Goal: Task Accomplishment & Management: Manage account settings

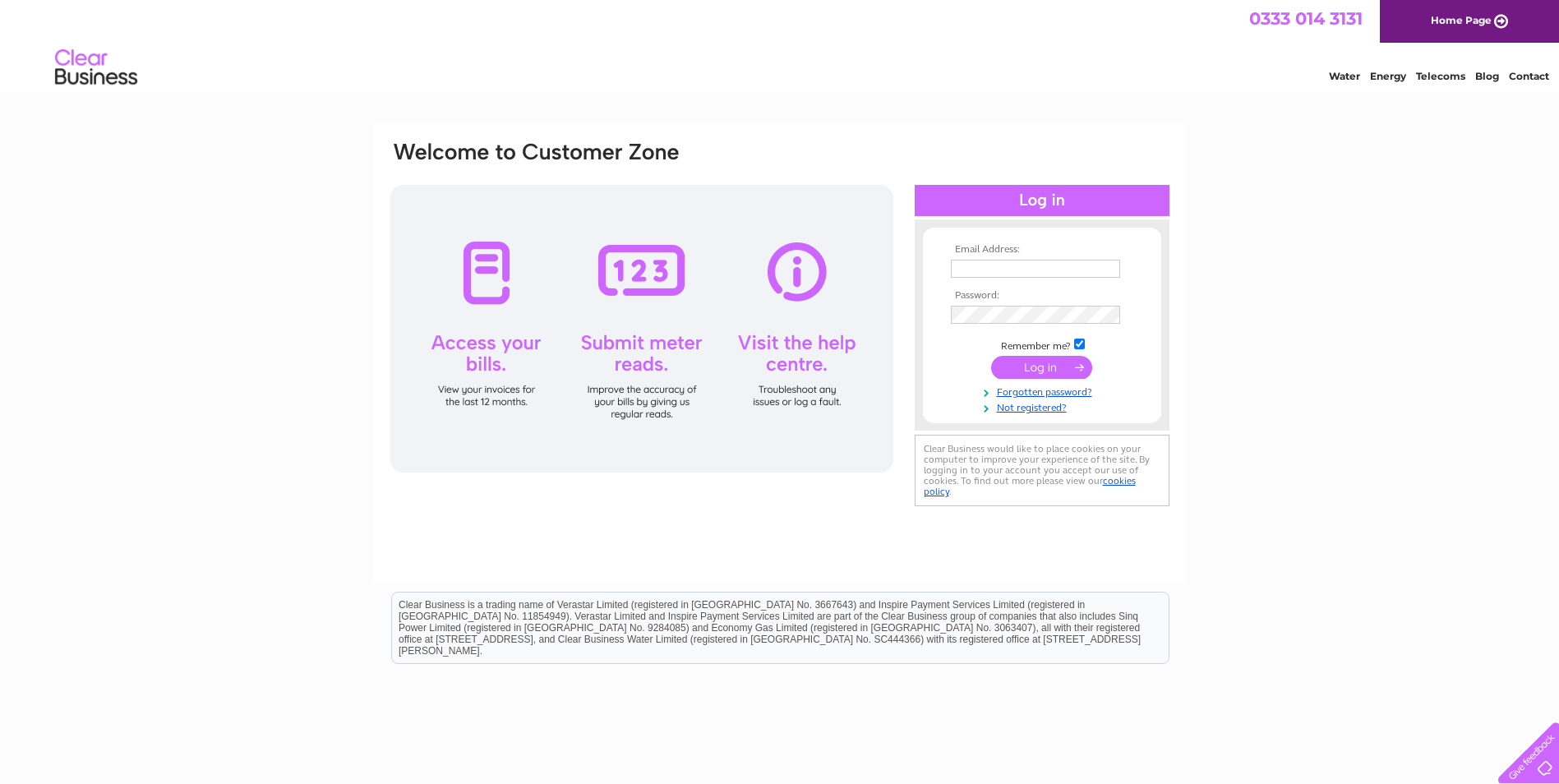
type input "[EMAIL_ADDRESS][DOMAIN_NAME]"
click at [1032, 363] on input "submit" at bounding box center [1041, 368] width 101 height 23
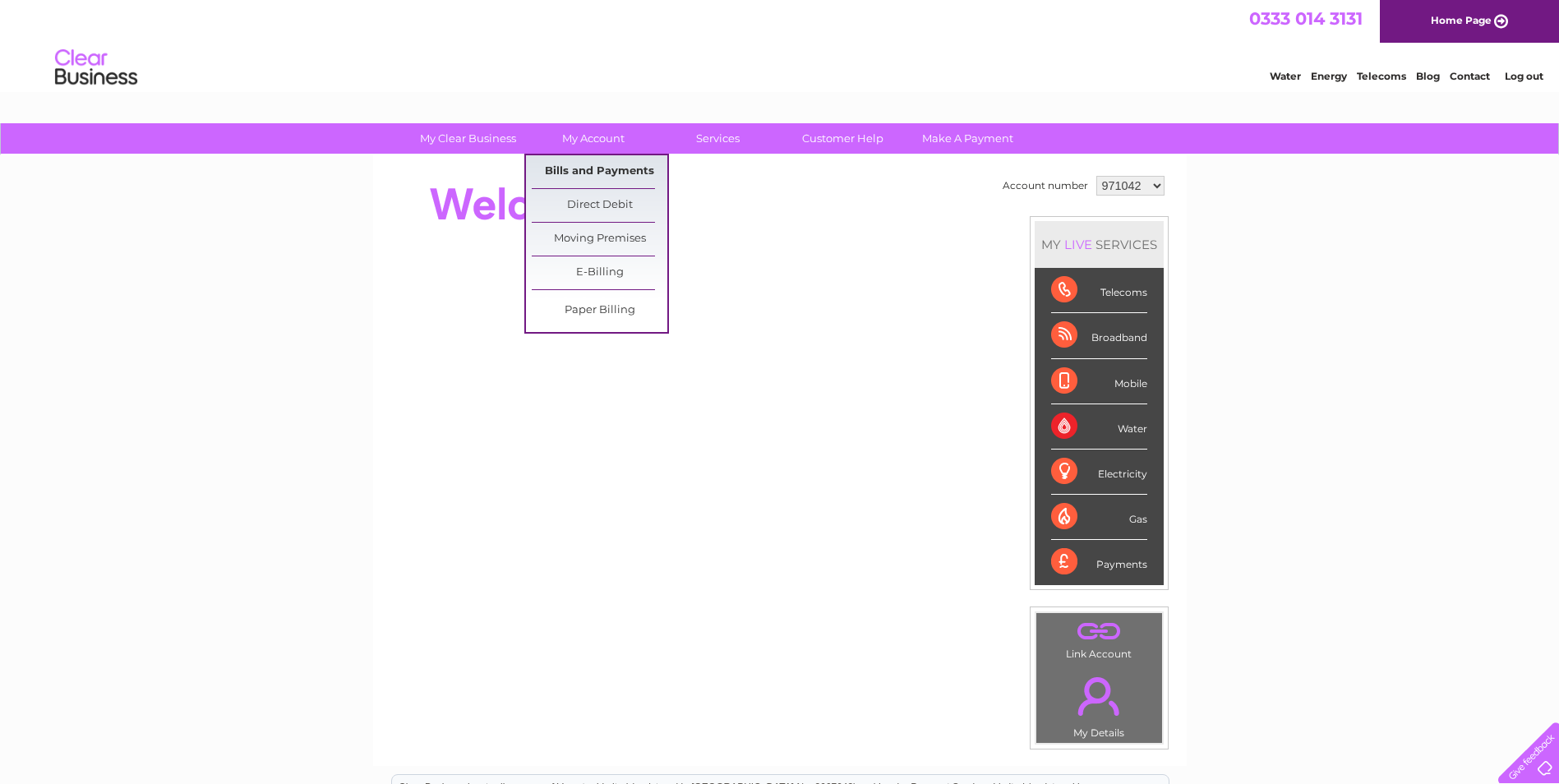
click at [607, 169] on link "Bills and Payments" at bounding box center [599, 171] width 136 height 33
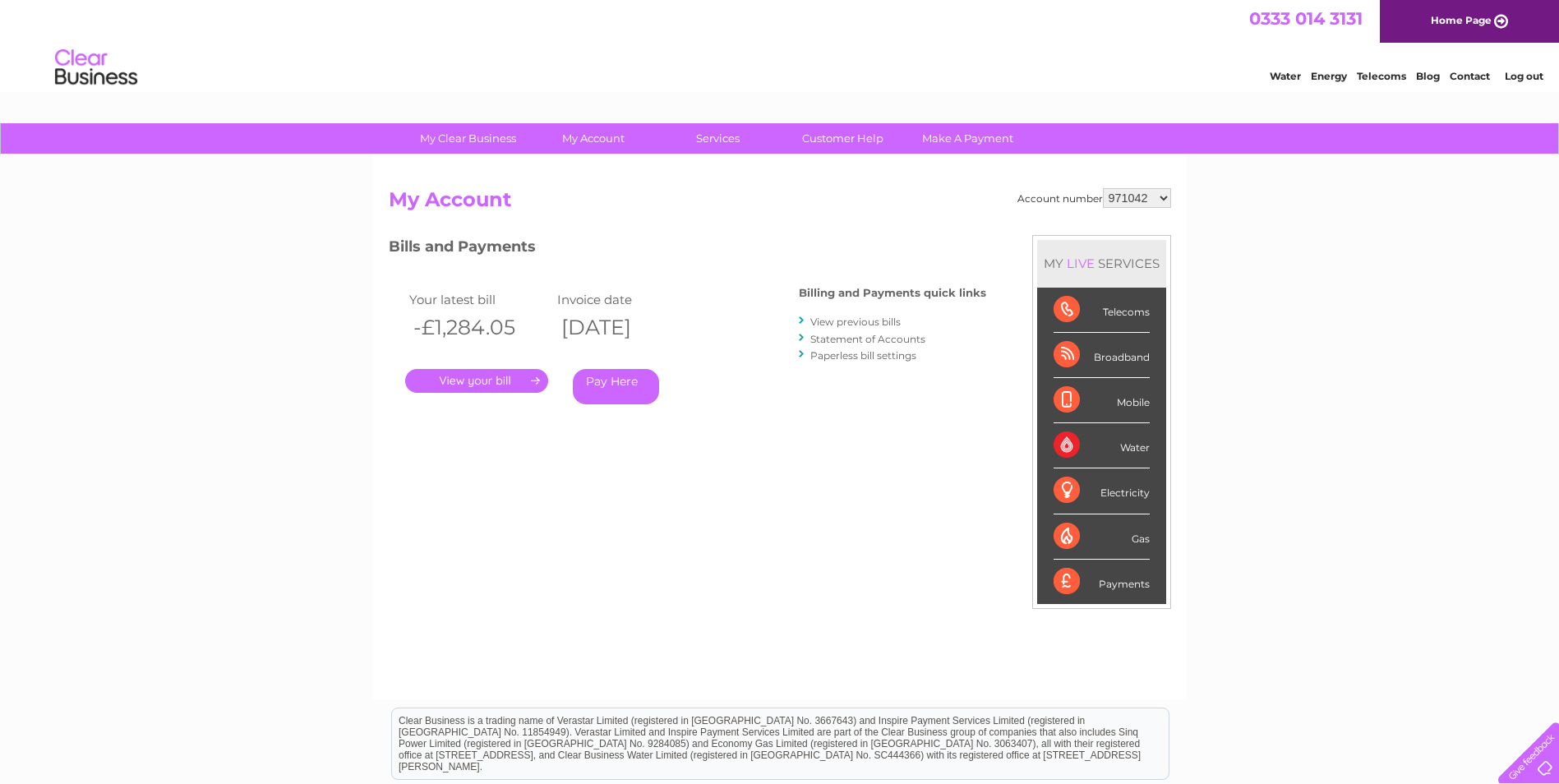
click at [1160, 176] on div "Account number 971042 1093029 My Account MY LIVE SERVICES Telecoms Broadband Mo…" at bounding box center [780, 427] width 814 height 544
click at [1150, 198] on select "971042 1093029" at bounding box center [1137, 198] width 68 height 19
select select "1093029"
click at [1103, 188] on select "971042 1093029" at bounding box center [1137, 198] width 68 height 19
click at [1174, 204] on div "Account number 971042 1093029 My Account MY LIVE SERVICES Telecoms Broadband Mo…" at bounding box center [780, 427] width 814 height 544
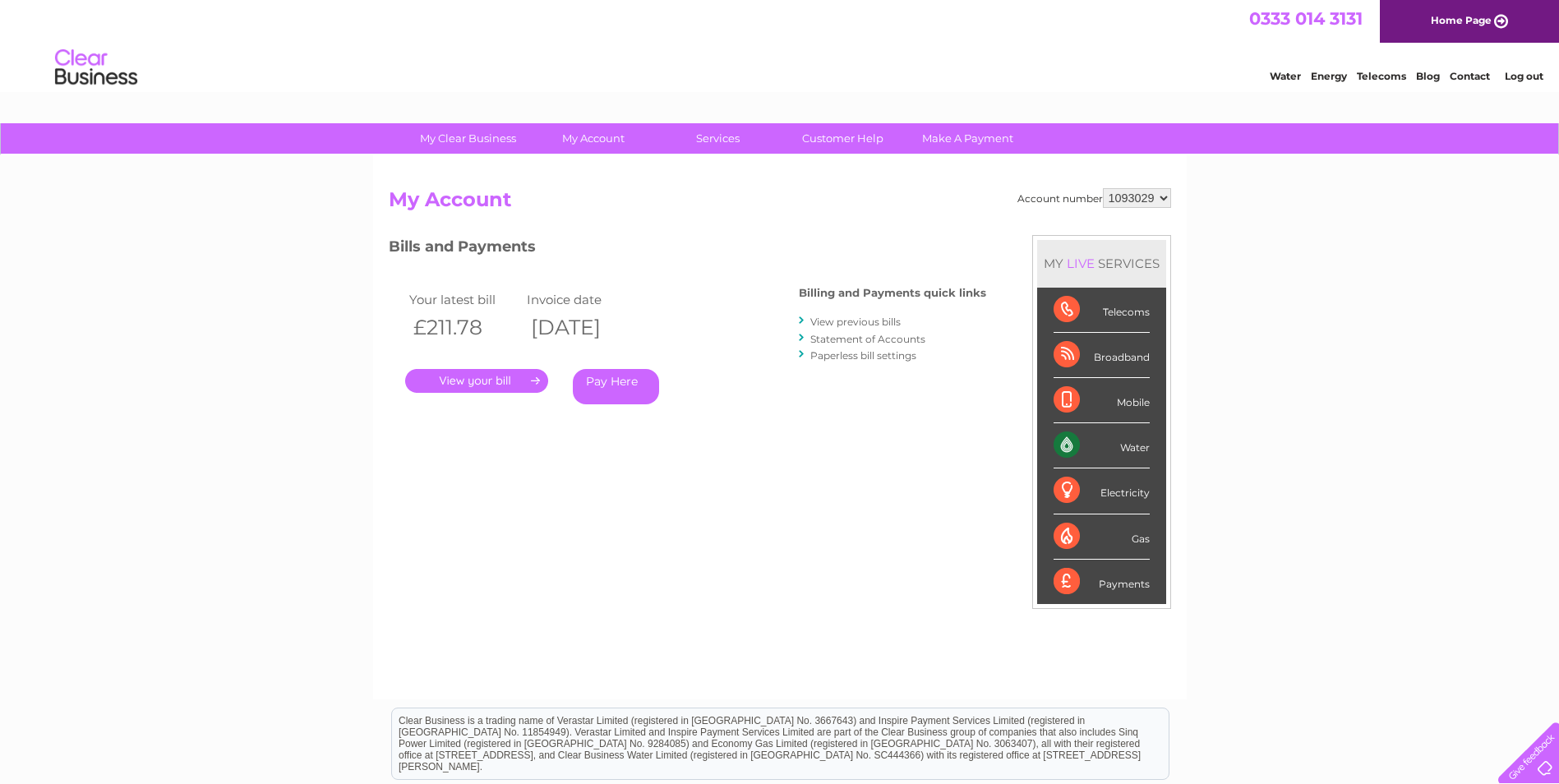
click at [1167, 200] on select "971042 1093029" at bounding box center [1137, 198] width 68 height 19
select select "971042"
click at [1103, 188] on select "971042 1093029" at bounding box center [1137, 198] width 68 height 19
click at [869, 325] on link "View previous bills" at bounding box center [855, 322] width 90 height 12
